Goal: Check status: Check status

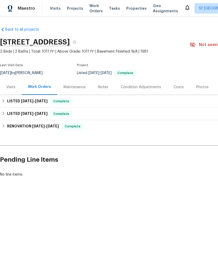
click at [55, 9] on span "Visits" at bounding box center [55, 8] width 11 height 5
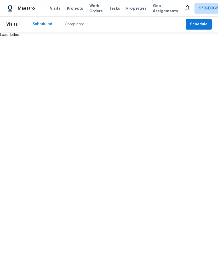
click at [51, 6] on span "Visits" at bounding box center [55, 8] width 11 height 5
